Goal: Task Accomplishment & Management: Use online tool/utility

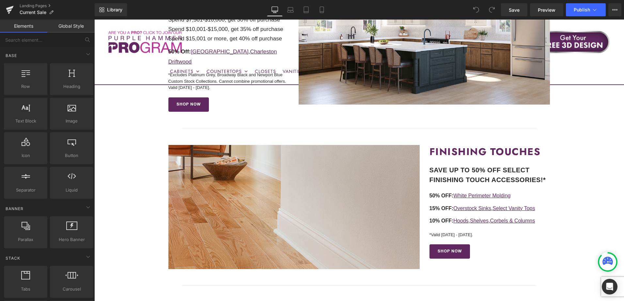
scroll to position [326, 0]
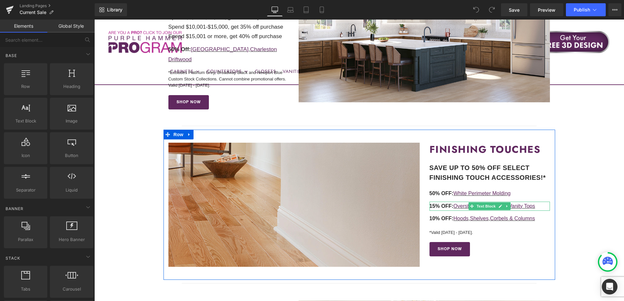
click at [540, 202] on p "15% OFF: Overstock Sinks , Select Vanity Tops" at bounding box center [489, 206] width 121 height 9
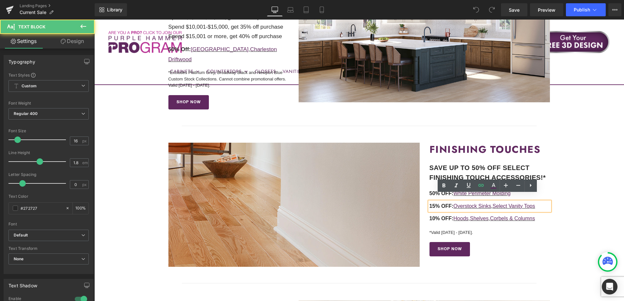
click at [540, 202] on p "15% OFF: Overstock Sinks , Select Vanity Tops" at bounding box center [489, 206] width 121 height 9
click at [521, 204] on link "Select Vanity Tops" at bounding box center [513, 207] width 42 height 6
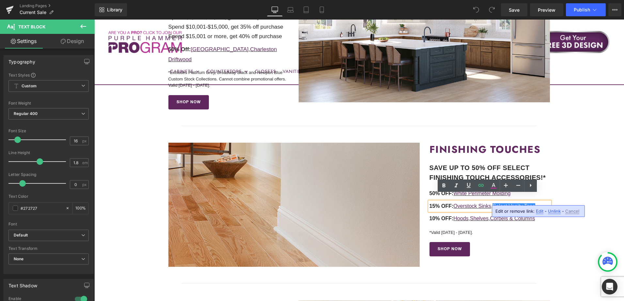
click at [537, 212] on span "Edit" at bounding box center [540, 212] width 8 height 6
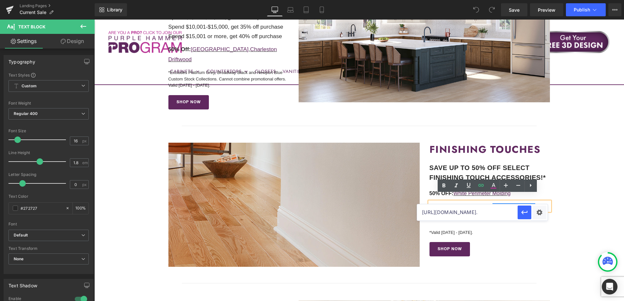
click at [465, 214] on input "[URL][DOMAIN_NAME]." at bounding box center [467, 213] width 100 height 16
paste input "/frost-vanity"
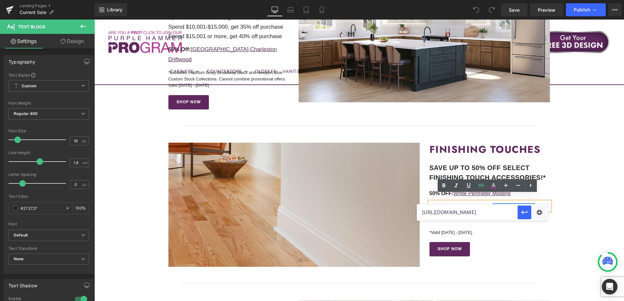
scroll to position [0, 73]
type input "[URL][DOMAIN_NAME]"
click at [524, 212] on icon "button" at bounding box center [524, 213] width 8 height 8
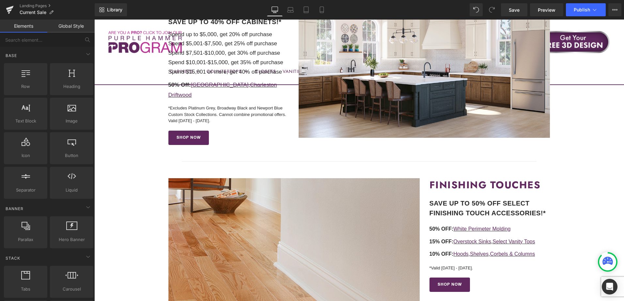
scroll to position [196, 0]
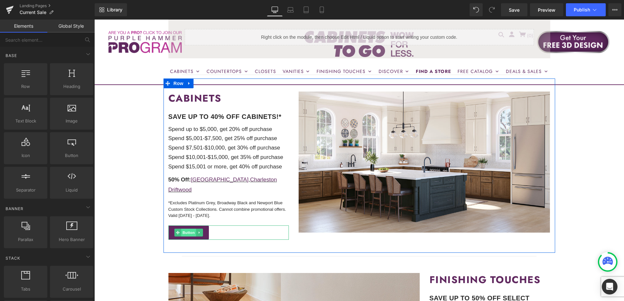
click at [185, 229] on span "Button" at bounding box center [188, 233] width 15 height 8
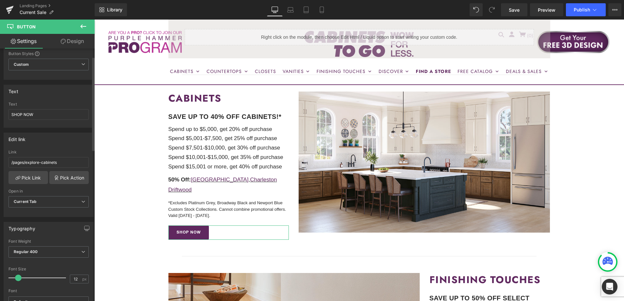
scroll to position [33, 0]
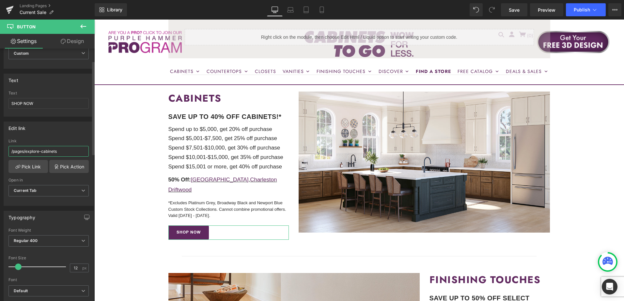
click at [40, 155] on input "/pages/explore-cabinets" at bounding box center [48, 151] width 80 height 11
drag, startPoint x: 27, startPoint y: 152, endPoint x: 74, endPoint y: 150, distance: 47.0
click at [74, 150] on input "/pages/explore-cabinets" at bounding box center [48, 151] width 80 height 11
paste input "custom-stock"
type input "/pages/custom-stock-cabinets"
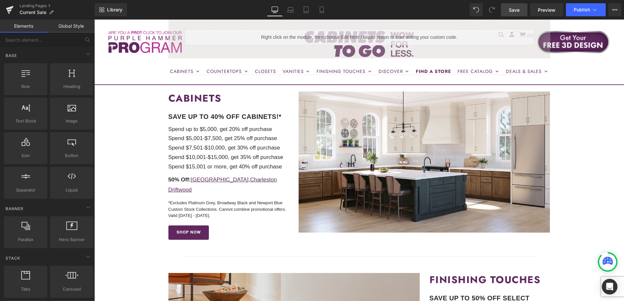
click at [514, 8] on span "Save" at bounding box center [514, 10] width 11 height 7
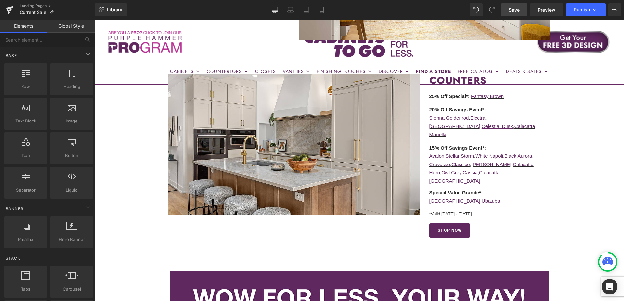
scroll to position [685, 0]
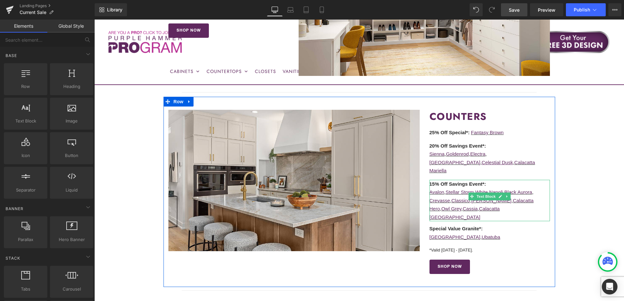
click at [542, 188] on p "Avalon , [PERSON_NAME] , White Napoli , Black Aurora ," at bounding box center [489, 192] width 121 height 8
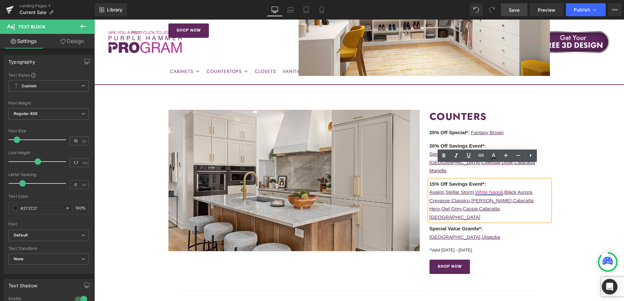
click at [496, 190] on link "White Napoli" at bounding box center [489, 193] width 28 height 6
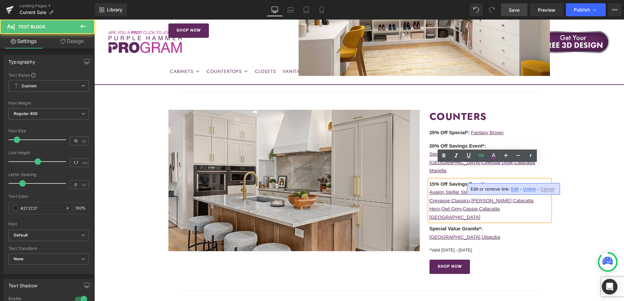
click at [514, 190] on span "Edit" at bounding box center [515, 190] width 8 height 6
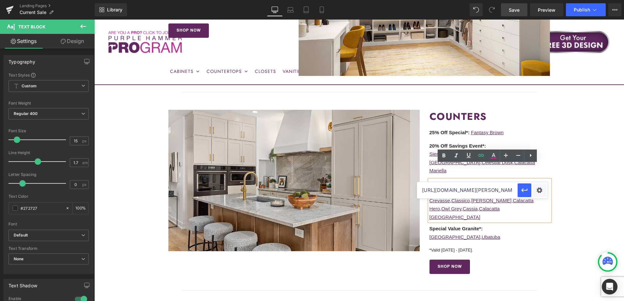
click at [470, 192] on input "[URL][DOMAIN_NAME][PERSON_NAME]." at bounding box center [467, 190] width 100 height 16
paste input "-1?_pos=1&_sid=4c8e12acf&_ss=r"
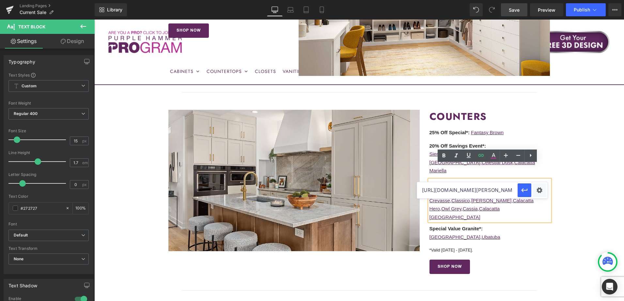
scroll to position [0, 157]
click at [523, 191] on icon "button" at bounding box center [524, 191] width 8 height 8
click at [465, 190] on link "Stellar Storm" at bounding box center [459, 193] width 28 height 6
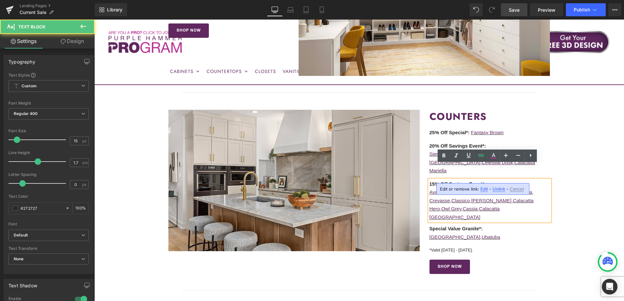
click at [481, 188] on span "Edit" at bounding box center [484, 190] width 8 height 6
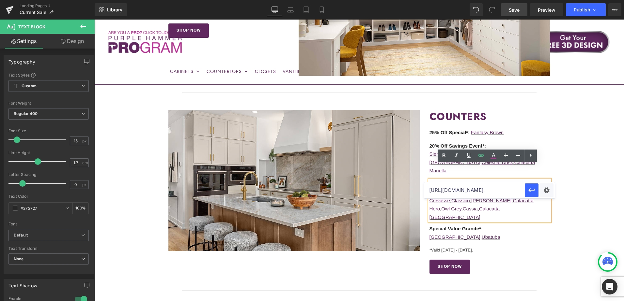
click at [462, 192] on input "[URL][DOMAIN_NAME]." at bounding box center [474, 190] width 100 height 16
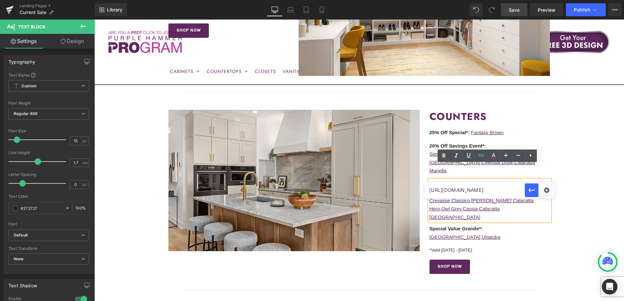
click at [462, 192] on input "[URL][DOMAIN_NAME]." at bounding box center [474, 190] width 100 height 16
paste input "-1?_pos=1&_sid=4ccce461b&_ss=r"
click at [534, 190] on icon "button" at bounding box center [531, 191] width 6 height 4
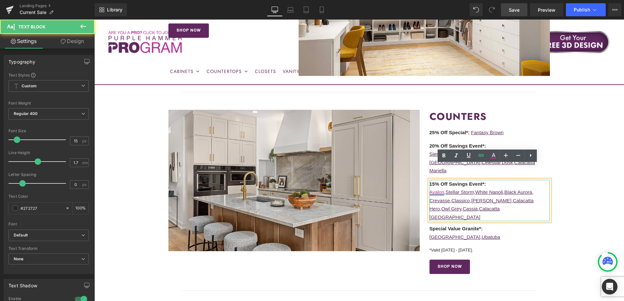
click at [435, 190] on link "Avalon" at bounding box center [436, 193] width 15 height 6
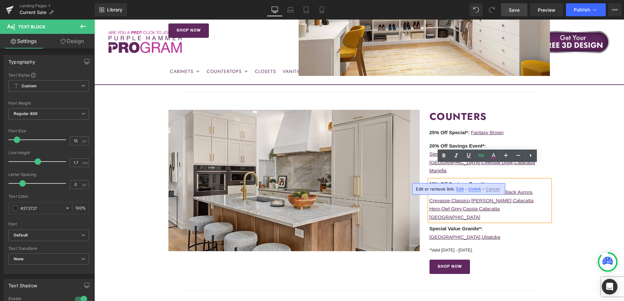
click at [458, 191] on span "Edit" at bounding box center [460, 190] width 8 height 6
click at [454, 193] on input "[URL][DOMAIN_NAME]." at bounding box center [474, 190] width 100 height 16
paste input "pos=1&_sid=398e1d2d5&_ss=r"
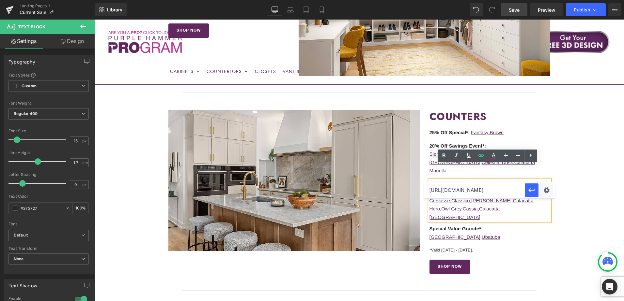
scroll to position [0, 139]
click at [535, 189] on icon "button" at bounding box center [532, 191] width 8 height 8
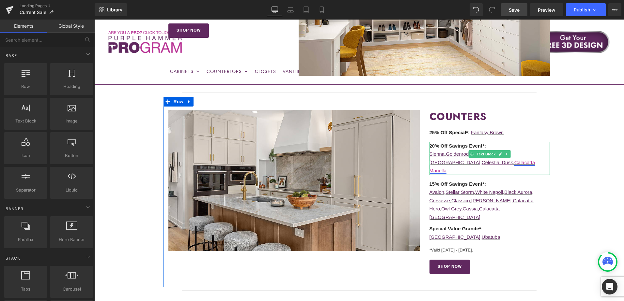
drag, startPoint x: 492, startPoint y: 155, endPoint x: 472, endPoint y: 155, distance: 20.2
click at [492, 155] on p "Sienna , Goldenrod , Electra , White Palace , Celestial Dusk , Calacatta Mariel…" at bounding box center [489, 162] width 121 height 25
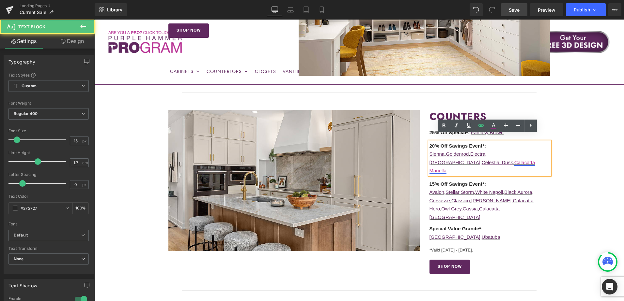
click at [464, 160] on link "Calacatta Mariella" at bounding box center [482, 167] width 106 height 14
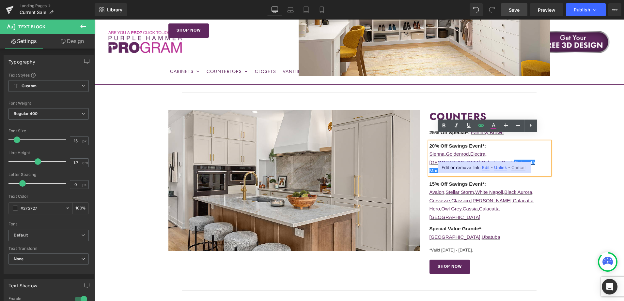
click at [484, 168] on span "Edit" at bounding box center [486, 168] width 8 height 6
click at [453, 169] on input "[URL][DOMAIN_NAME]." at bounding box center [467, 169] width 100 height 16
click at [453, 168] on input "[URL][DOMAIN_NAME]." at bounding box center [467, 169] width 100 height 16
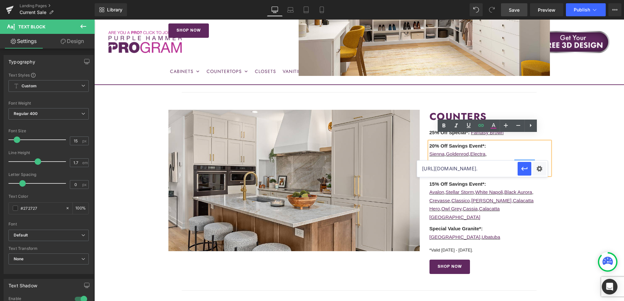
click at [453, 168] on input "[URL][DOMAIN_NAME]." at bounding box center [467, 169] width 100 height 16
paste input "pos=1&_sid=9a76f0b82&_ss=r"
click at [526, 170] on icon "button" at bounding box center [524, 169] width 8 height 8
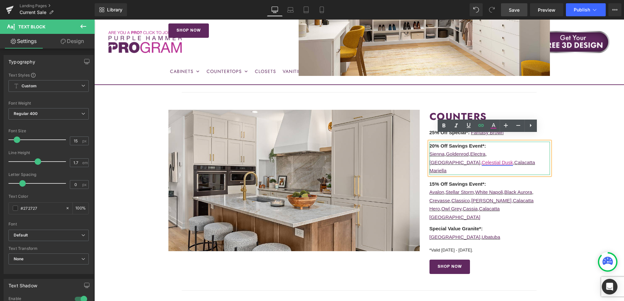
click at [513, 160] on link "Celestial Dusk" at bounding box center [497, 163] width 31 height 6
drag, startPoint x: 509, startPoint y: 168, endPoint x: 414, endPoint y: 148, distance: 96.4
click at [509, 168] on span "Edit" at bounding box center [508, 168] width 8 height 6
click at [497, 171] on input "[URL][DOMAIN_NAME]." at bounding box center [467, 169] width 100 height 16
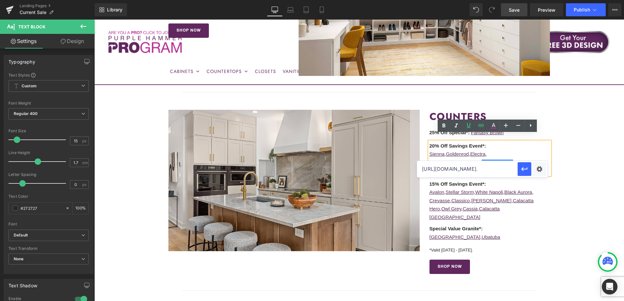
click at [497, 171] on input "[URL][DOMAIN_NAME]." at bounding box center [467, 169] width 100 height 16
paste input "-1?_pos=1&_sid=9bc61228a&_ss=r"
click at [525, 170] on icon "button" at bounding box center [524, 169] width 8 height 8
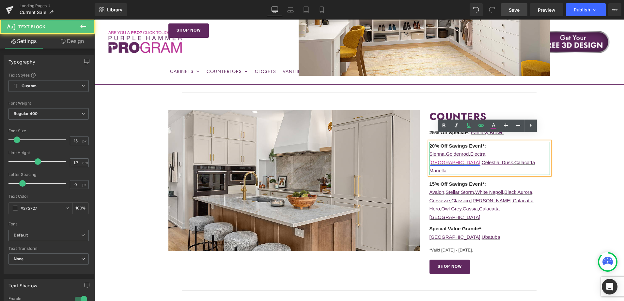
click at [480, 160] on link "[GEOGRAPHIC_DATA]" at bounding box center [454, 163] width 51 height 6
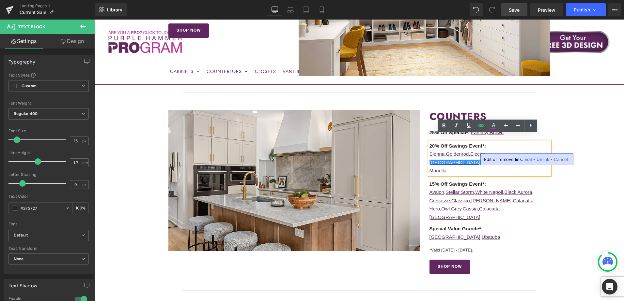
click at [527, 159] on span "Edit" at bounding box center [528, 160] width 8 height 6
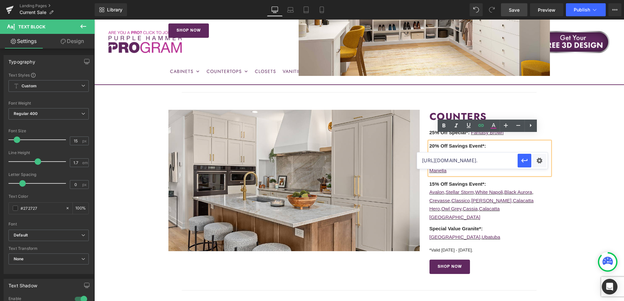
click at [476, 161] on input "[URL][DOMAIN_NAME]." at bounding box center [467, 161] width 100 height 16
paste input "-1?_pos=1&_sid=926411851&_ss=r"
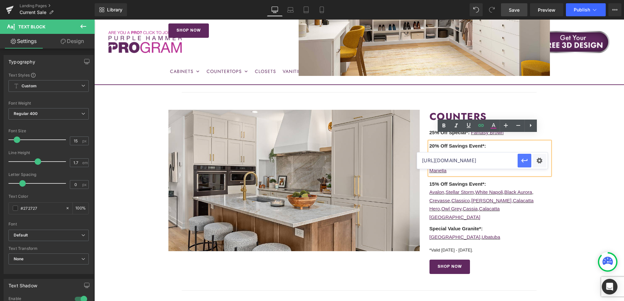
click at [526, 164] on icon "button" at bounding box center [524, 161] width 8 height 8
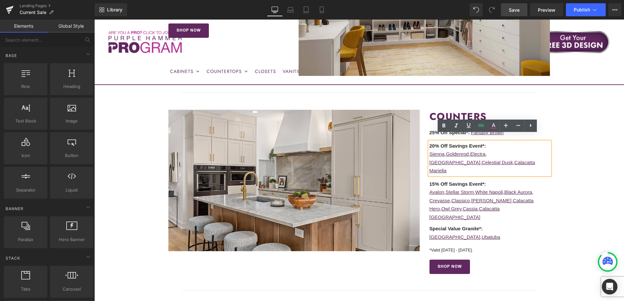
drag, startPoint x: 589, startPoint y: 155, endPoint x: 466, endPoint y: 30, distance: 175.8
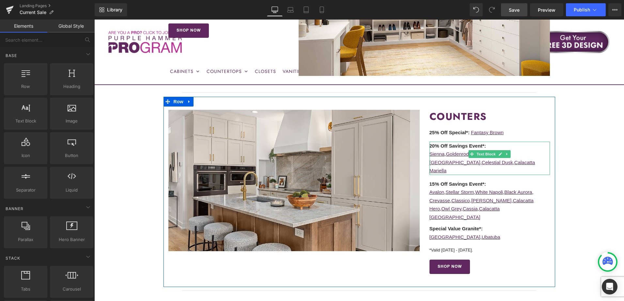
click at [542, 142] on p "20% Off Savings Event*:" at bounding box center [489, 146] width 121 height 8
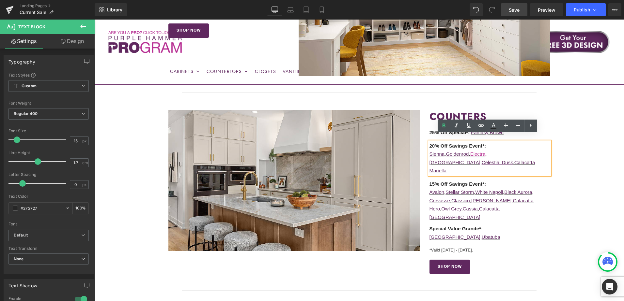
click at [480, 151] on link "Electra" at bounding box center [477, 154] width 15 height 6
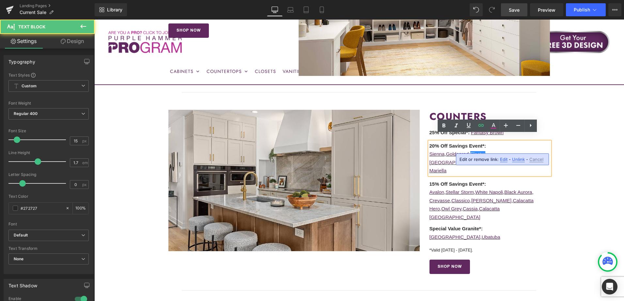
click at [502, 159] on span "Edit" at bounding box center [504, 160] width 8 height 6
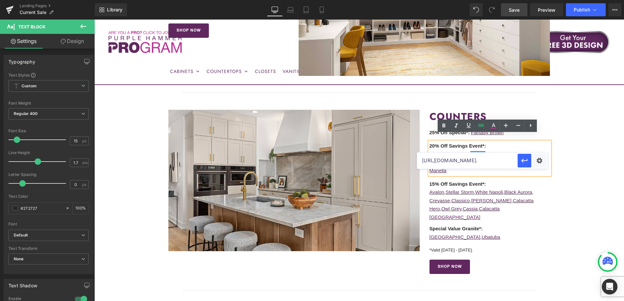
click at [467, 161] on input "[URL][DOMAIN_NAME]." at bounding box center [467, 161] width 100 height 16
click at [466, 161] on input "[URL][DOMAIN_NAME]." at bounding box center [467, 161] width 100 height 16
paste input "-1?_pos=1&_sid=310050336&_ss=r"
click at [524, 162] on icon "button" at bounding box center [524, 161] width 8 height 8
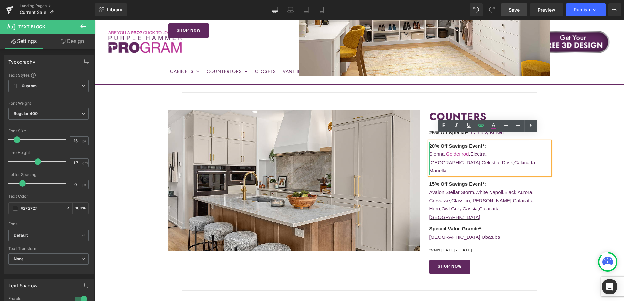
click at [458, 151] on link "Goldenrod" at bounding box center [457, 154] width 23 height 6
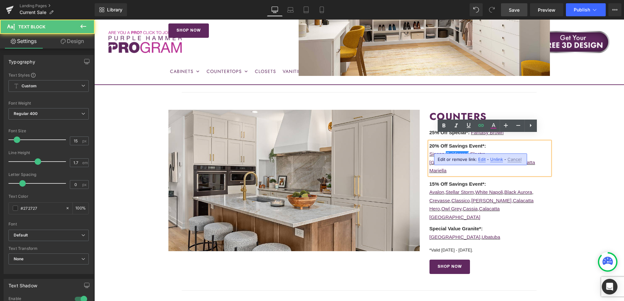
click at [482, 160] on span "Edit" at bounding box center [482, 160] width 8 height 6
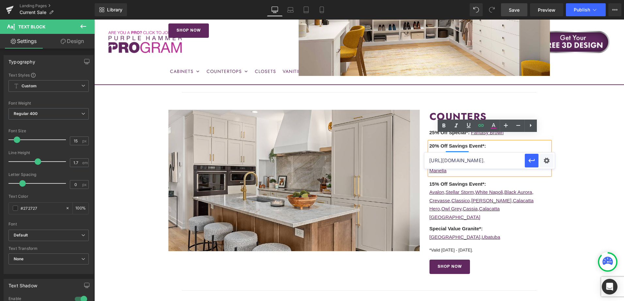
click at [468, 162] on input "[URL][DOMAIN_NAME]." at bounding box center [474, 161] width 100 height 16
drag, startPoint x: 468, startPoint y: 162, endPoint x: 457, endPoint y: 164, distance: 10.9
click at [462, 162] on input "[URL][DOMAIN_NAME]." at bounding box center [474, 161] width 100 height 16
click at [457, 164] on input "[URL][DOMAIN_NAME]." at bounding box center [474, 161] width 100 height 16
click at [461, 163] on input "[URL][DOMAIN_NAME]." at bounding box center [474, 161] width 100 height 16
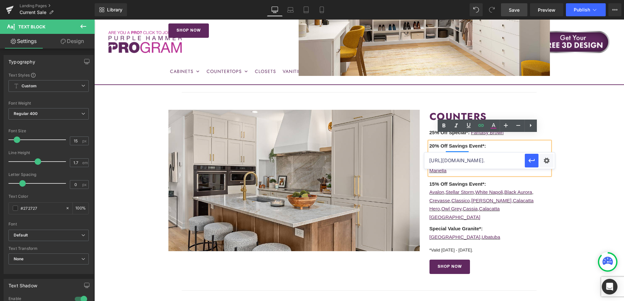
click at [461, 163] on input "[URL][DOMAIN_NAME]." at bounding box center [474, 161] width 100 height 16
paste input "-1?_pos=1&_sid=a7dcdd426&_ss=r"
click at [530, 160] on icon "button" at bounding box center [532, 161] width 8 height 8
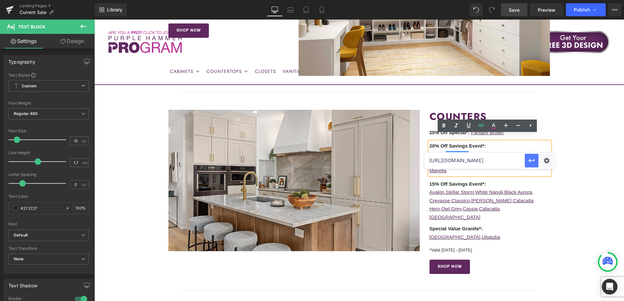
scroll to position [0, 0]
click at [433, 151] on link "Sienna" at bounding box center [436, 154] width 15 height 6
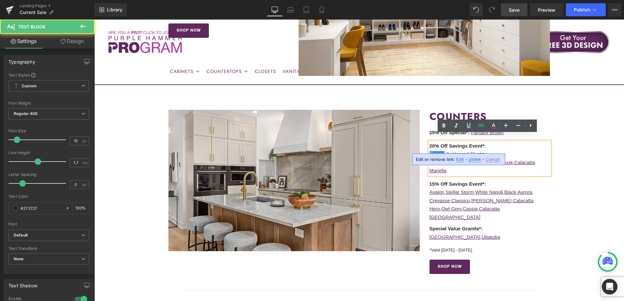
click at [459, 159] on span "Edit" at bounding box center [460, 160] width 8 height 6
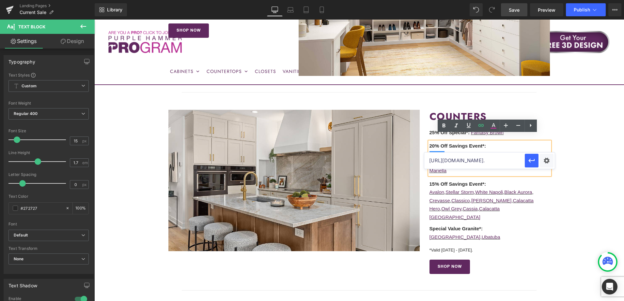
click at [462, 162] on input "[URL][DOMAIN_NAME]." at bounding box center [474, 161] width 100 height 16
click at [462, 161] on input "[URL][DOMAIN_NAME]." at bounding box center [474, 161] width 100 height 16
paste input "-1?_pos=1&_sid=4946fb8dd&_ss=r"
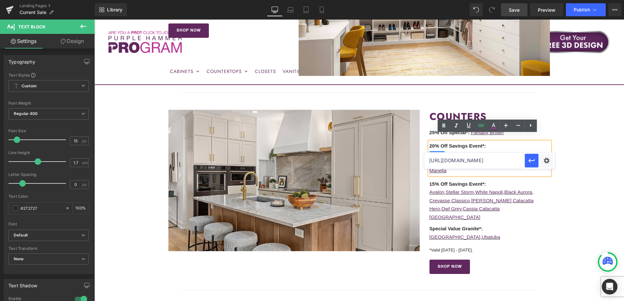
scroll to position [0, 160]
type input "[URL][DOMAIN_NAME]"
click at [528, 158] on icon "button" at bounding box center [532, 161] width 8 height 8
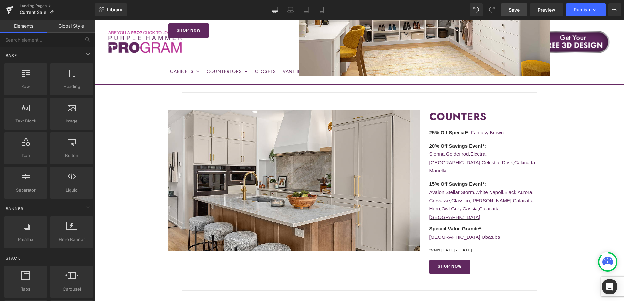
click at [517, 11] on span "Save" at bounding box center [514, 10] width 11 height 7
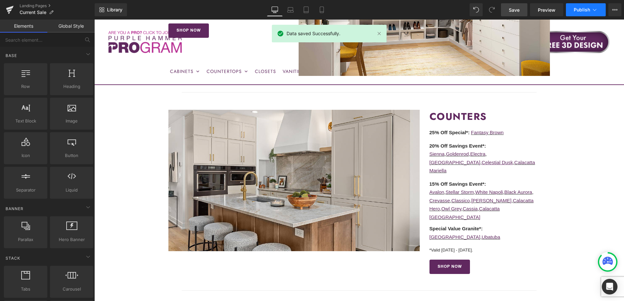
click at [580, 8] on span "Publish" at bounding box center [582, 9] width 16 height 5
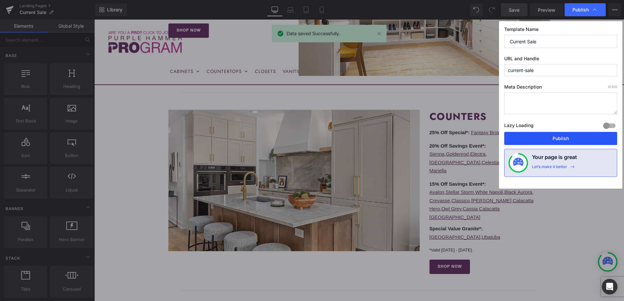
drag, startPoint x: 575, startPoint y: 139, endPoint x: 481, endPoint y: 119, distance: 96.3
click at [575, 139] on button "Publish" at bounding box center [560, 138] width 113 height 13
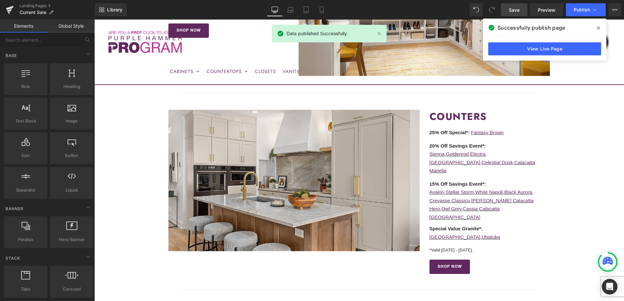
click at [598, 26] on icon at bounding box center [598, 27] width 3 height 5
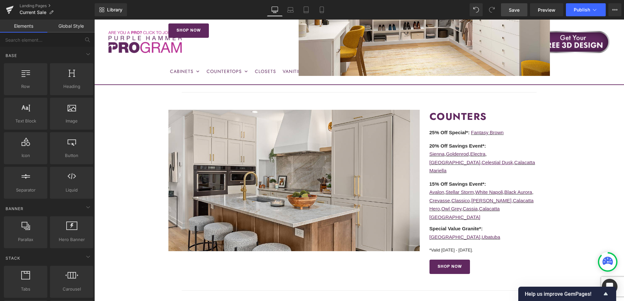
drag, startPoint x: 513, startPoint y: 10, endPoint x: 484, endPoint y: 176, distance: 168.3
click at [513, 10] on span "Save" at bounding box center [514, 10] width 11 height 7
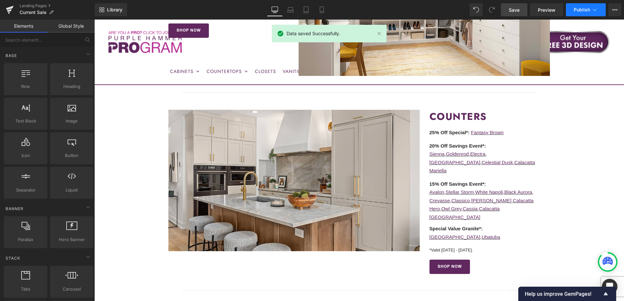
click at [585, 9] on span "Publish" at bounding box center [582, 9] width 16 height 5
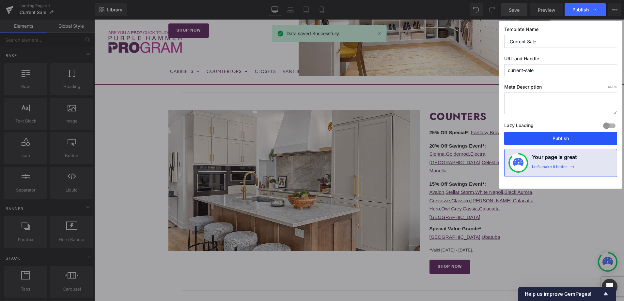
drag, startPoint x: 572, startPoint y: 139, endPoint x: 490, endPoint y: 124, distance: 82.9
click at [572, 139] on button "Publish" at bounding box center [560, 138] width 113 height 13
